Goal: Complete application form

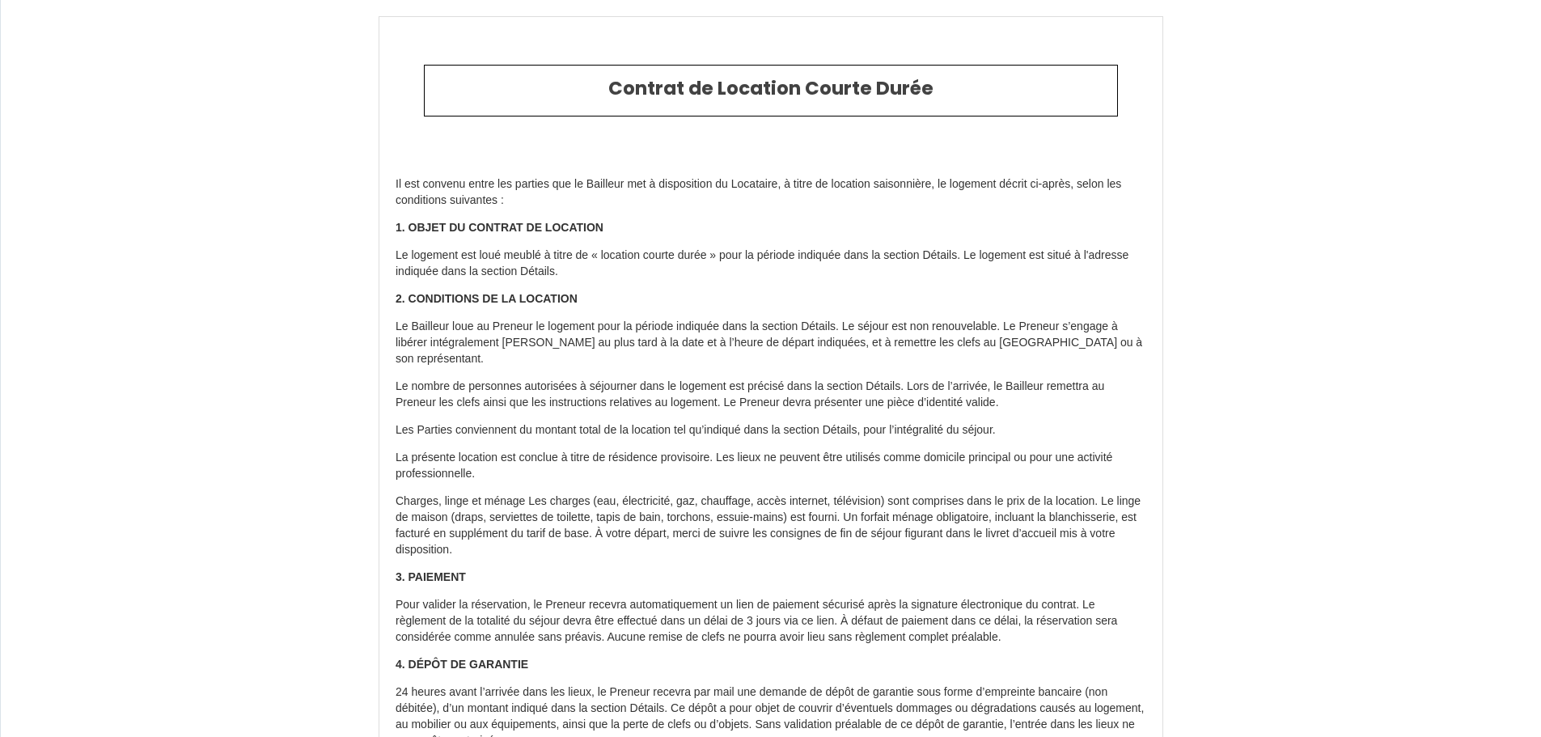
select select "GB"
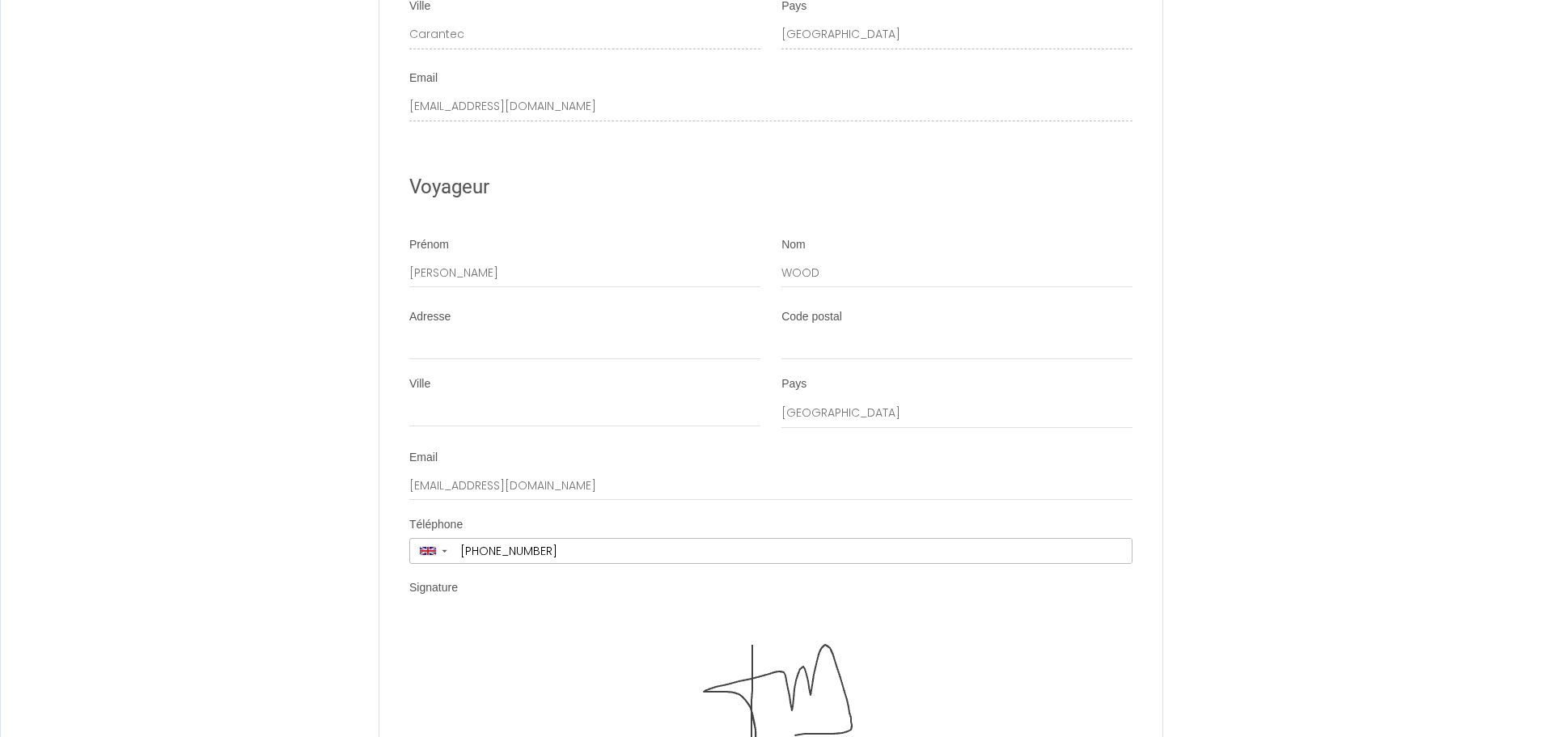
scroll to position [4814, 0]
click at [429, 325] on input "Adresse" at bounding box center [584, 339] width 351 height 29
type input "[STREET_ADDRESS]"
type input "Wood"
type input "BB7 1JN"
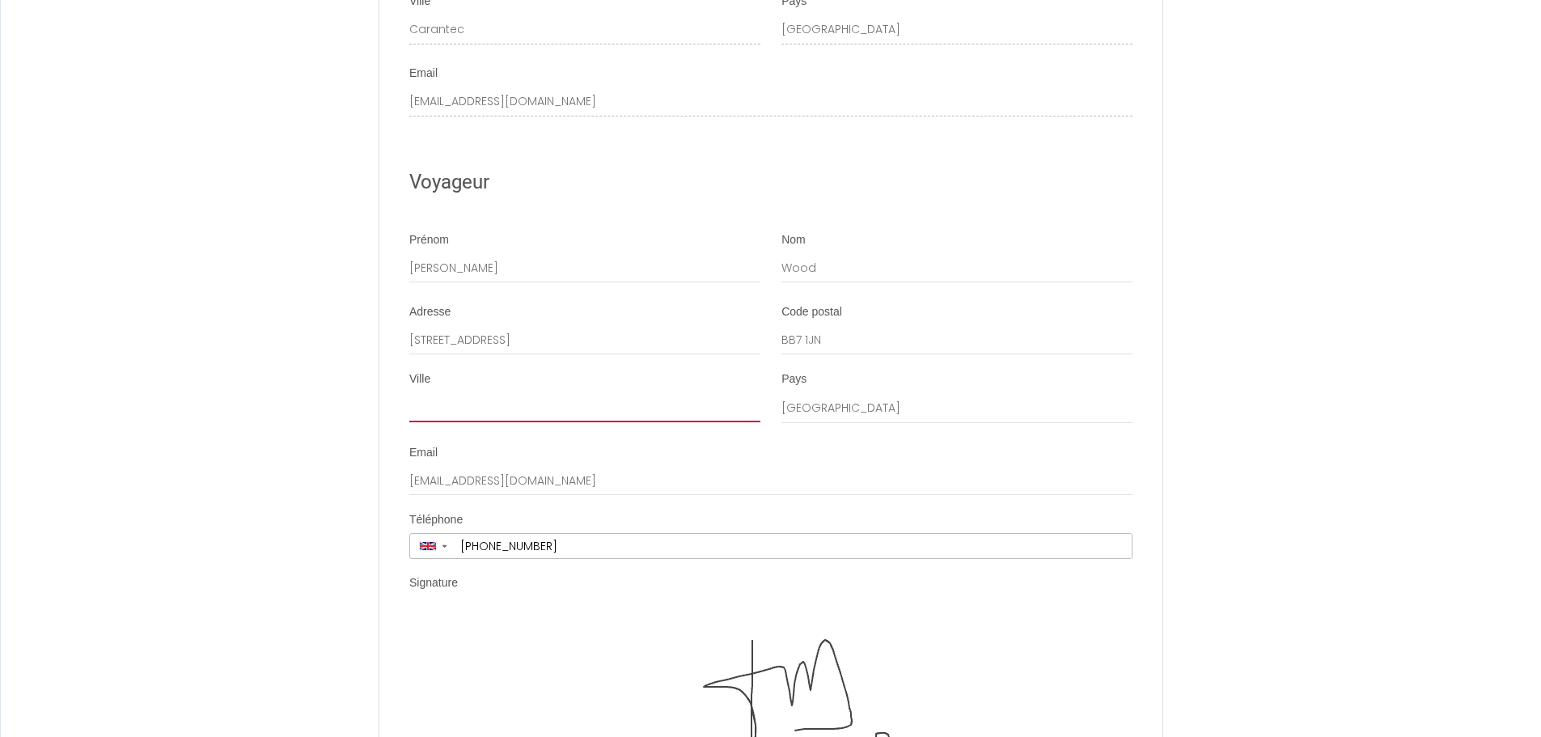
type input "Clitheroe"
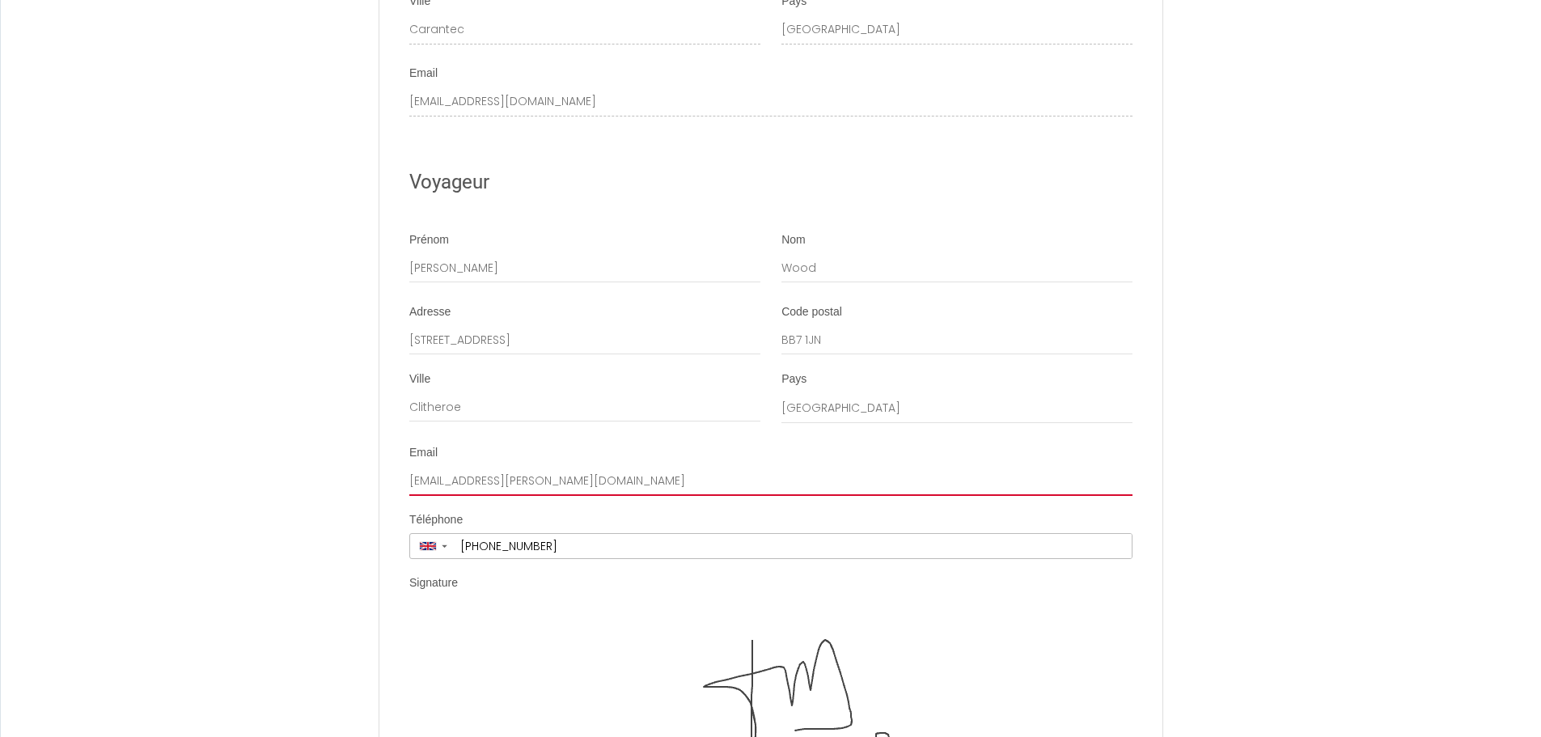
drag, startPoint x: 599, startPoint y: 468, endPoint x: 397, endPoint y: 465, distance: 202.2
click at [397, 465] on li "Email [EMAIL_ADDRESS][PERSON_NAME][DOMAIN_NAME]" at bounding box center [770, 470] width 781 height 51
type input "[PERSON_NAME][EMAIL_ADDRESS][DOMAIN_NAME]"
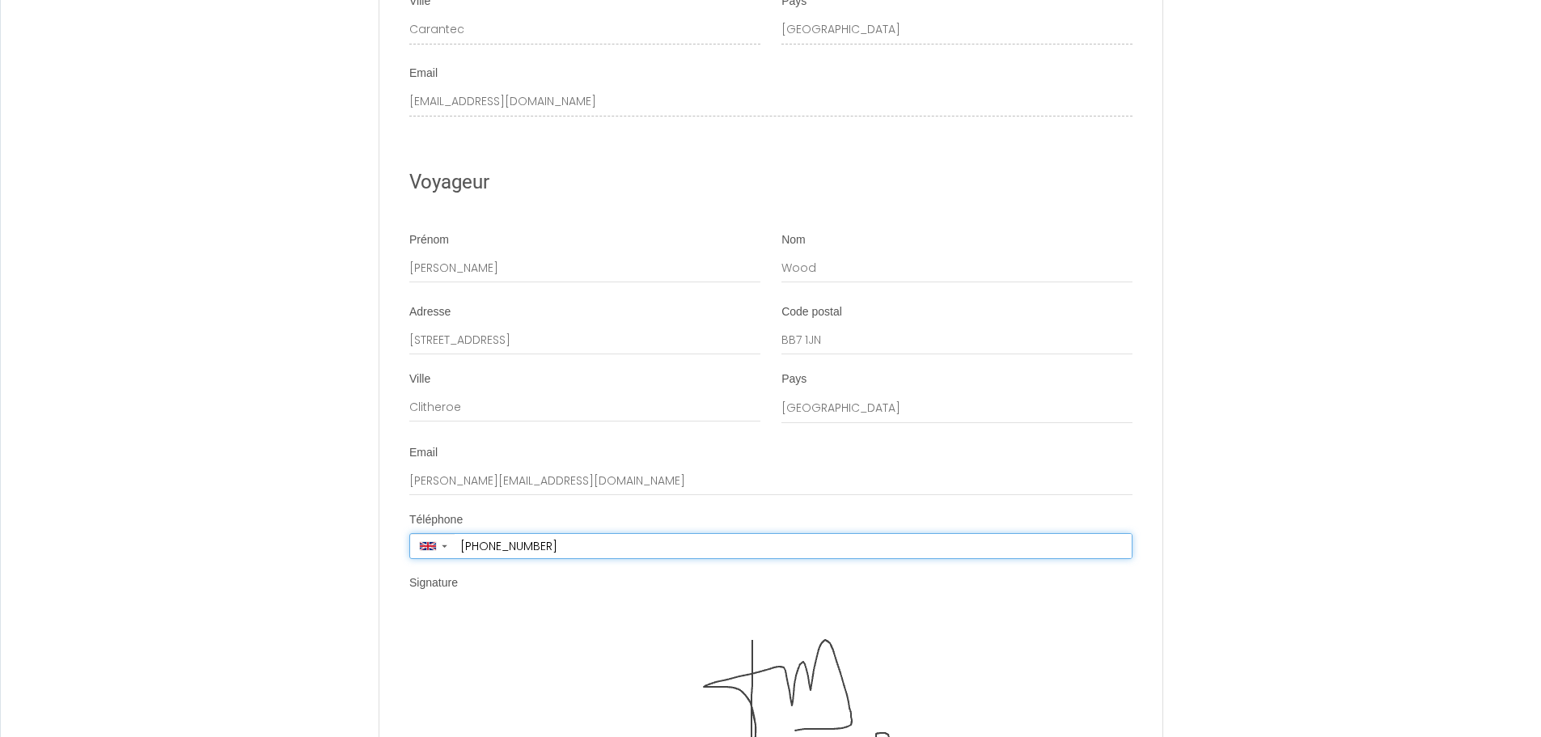
click at [592, 537] on input "[PHONE_NUMBER]" at bounding box center [793, 546] width 677 height 24
drag, startPoint x: 573, startPoint y: 528, endPoint x: 477, endPoint y: 532, distance: 96.3
click at [477, 534] on input "[PHONE_NUMBER]" at bounding box center [793, 546] width 677 height 24
type input "[PHONE_NUMBER]"
click at [647, 628] on img at bounding box center [770, 694] width 505 height 162
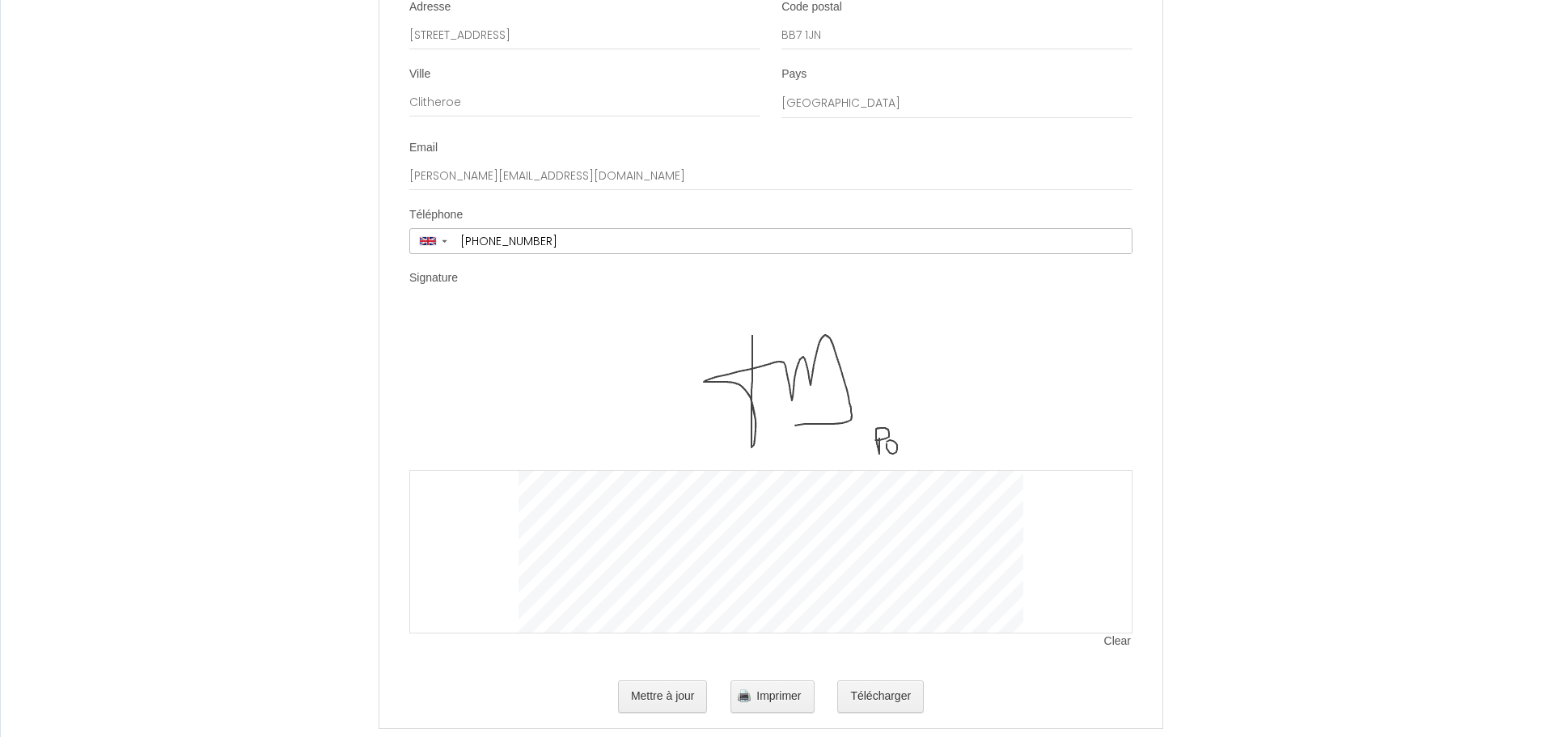
scroll to position [5135, 0]
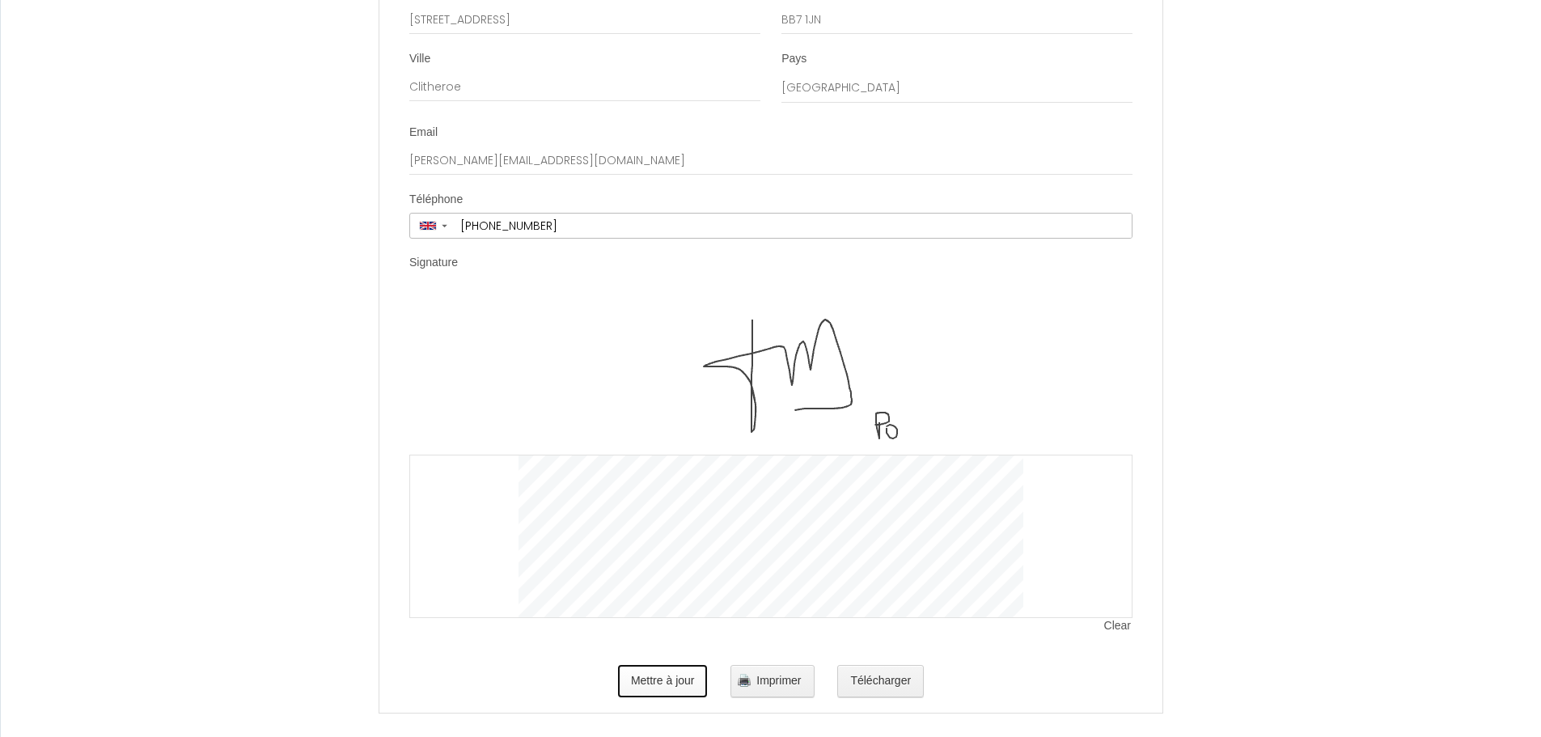
click at [657, 668] on button "Mettre à jour" at bounding box center [663, 681] width 90 height 32
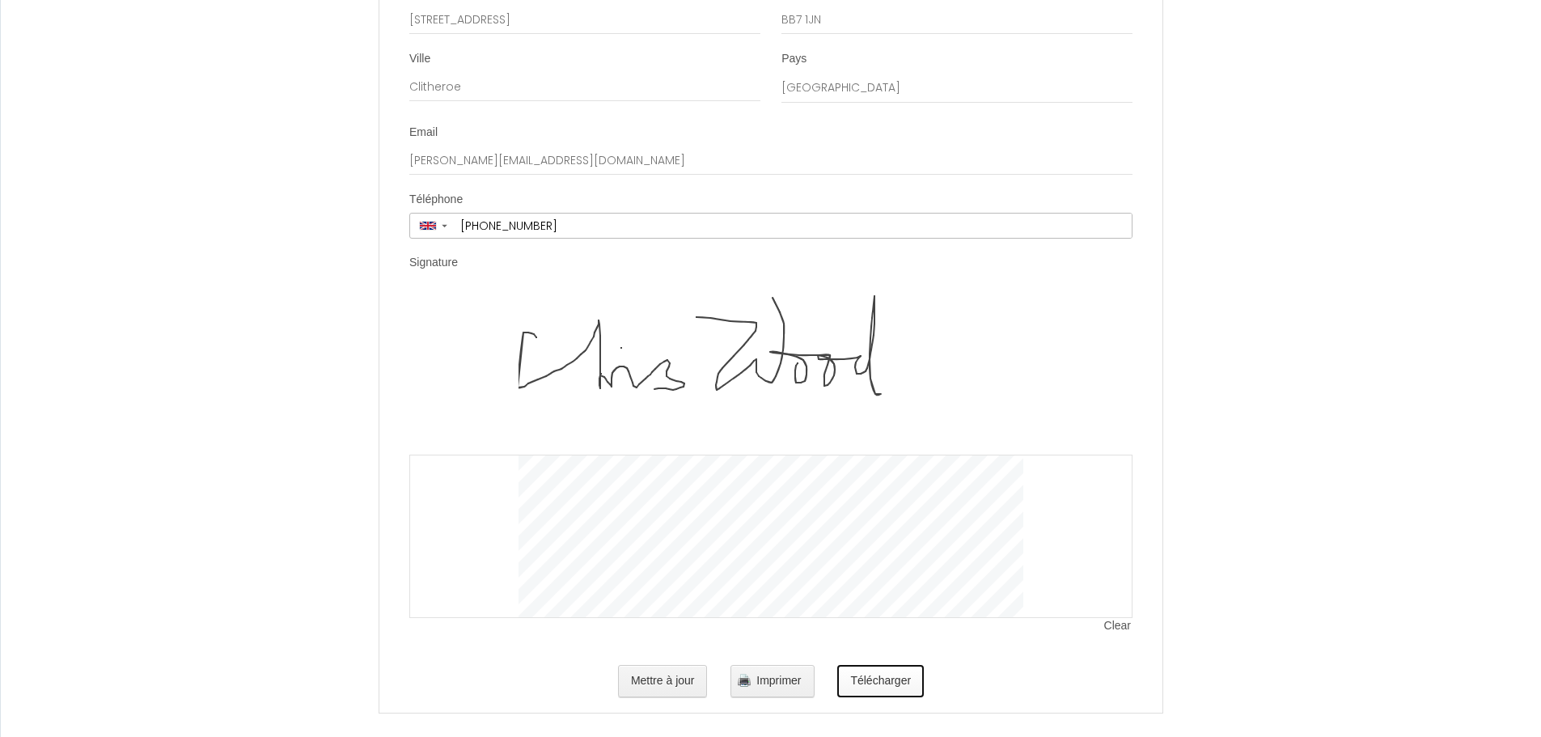
click at [887, 665] on button "Télécharger" at bounding box center [880, 681] width 87 height 32
